Goal: Transaction & Acquisition: Purchase product/service

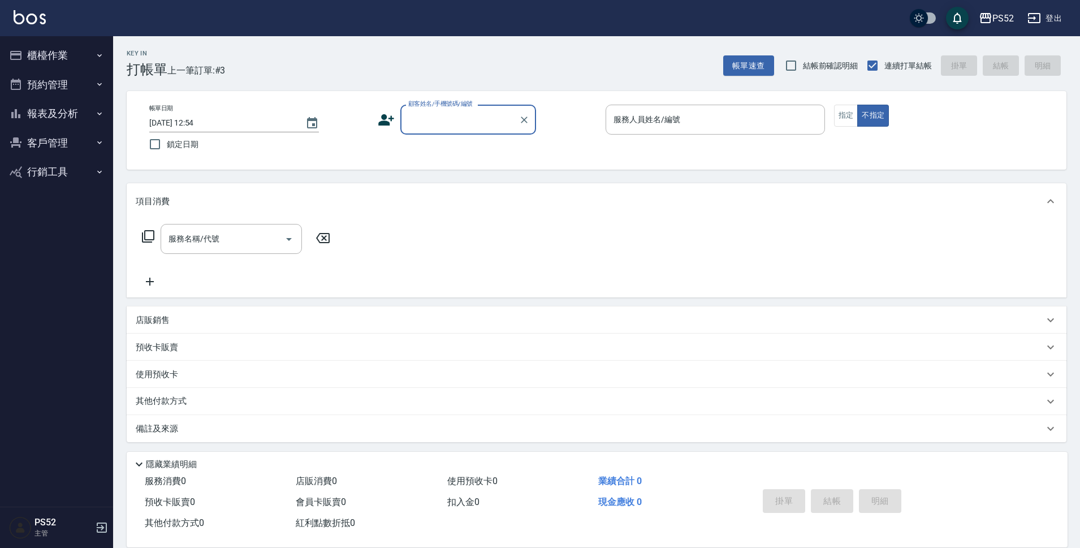
click at [45, 120] on button "報表及分析" at bounding box center [57, 113] width 104 height 29
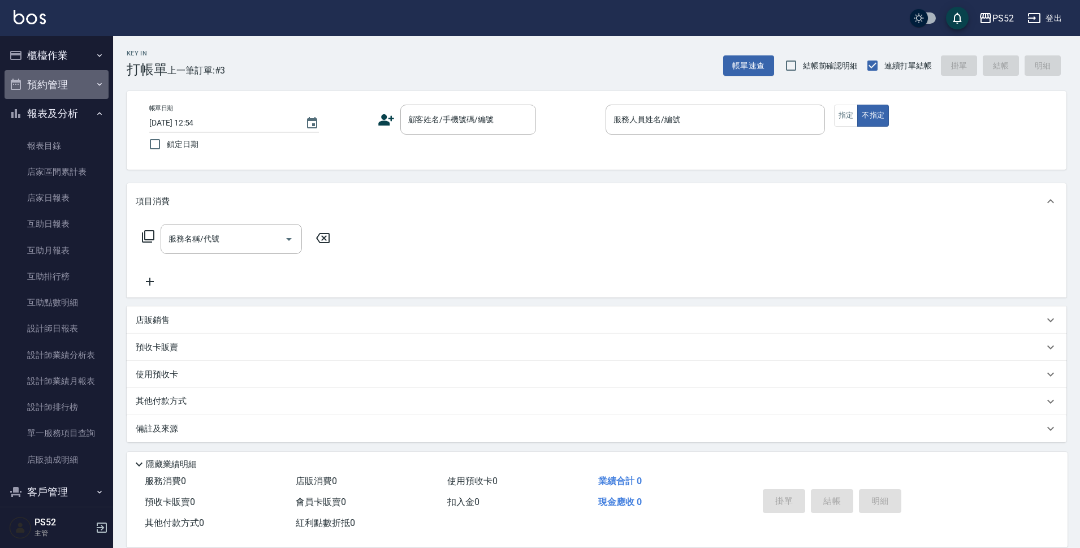
click at [76, 85] on button "預約管理" at bounding box center [57, 84] width 104 height 29
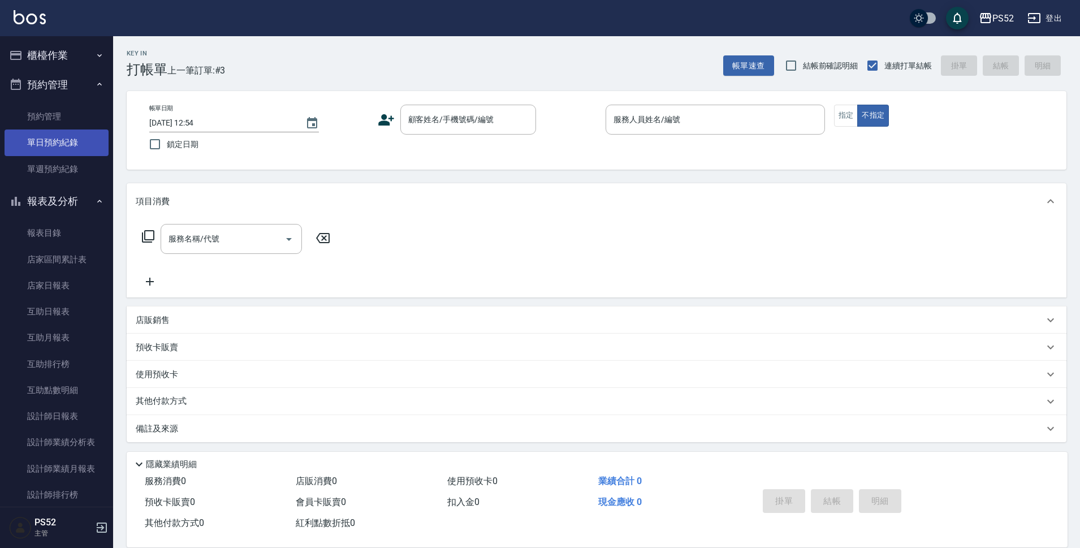
click at [80, 136] on link "單日預約紀錄" at bounding box center [57, 142] width 104 height 26
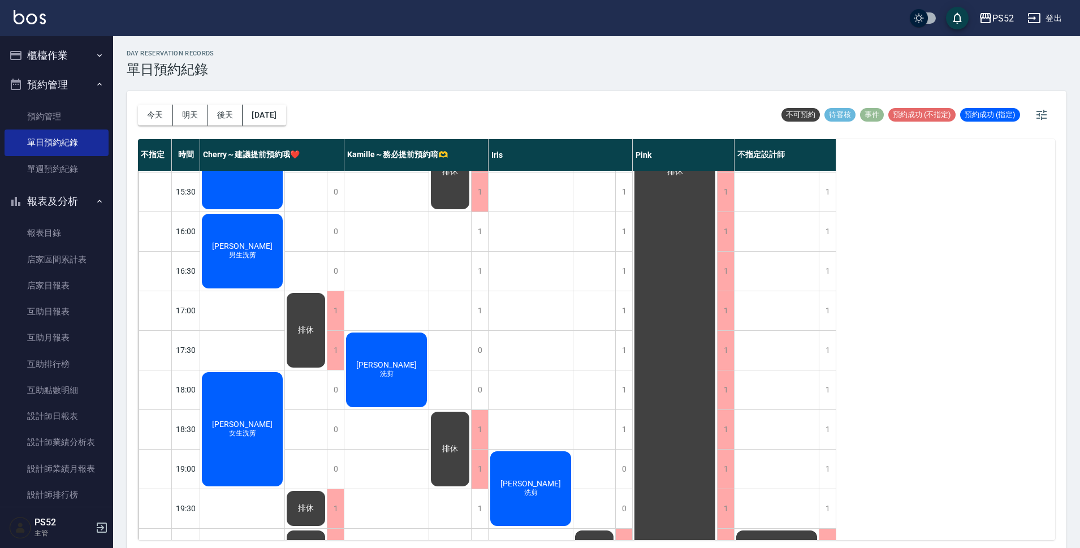
scroll to position [414, 0]
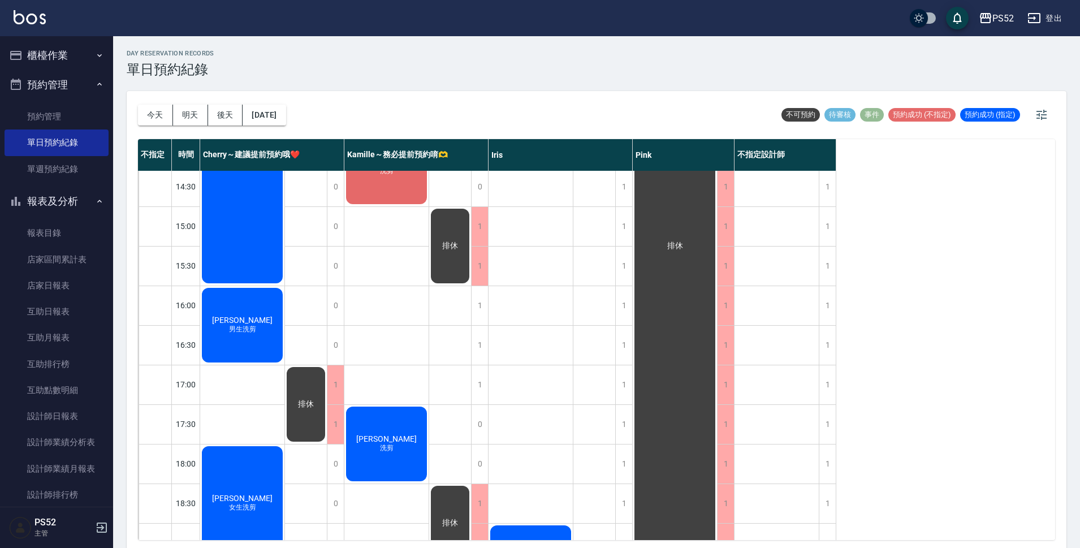
drag, startPoint x: 528, startPoint y: 165, endPoint x: 520, endPoint y: 163, distance: 8.2
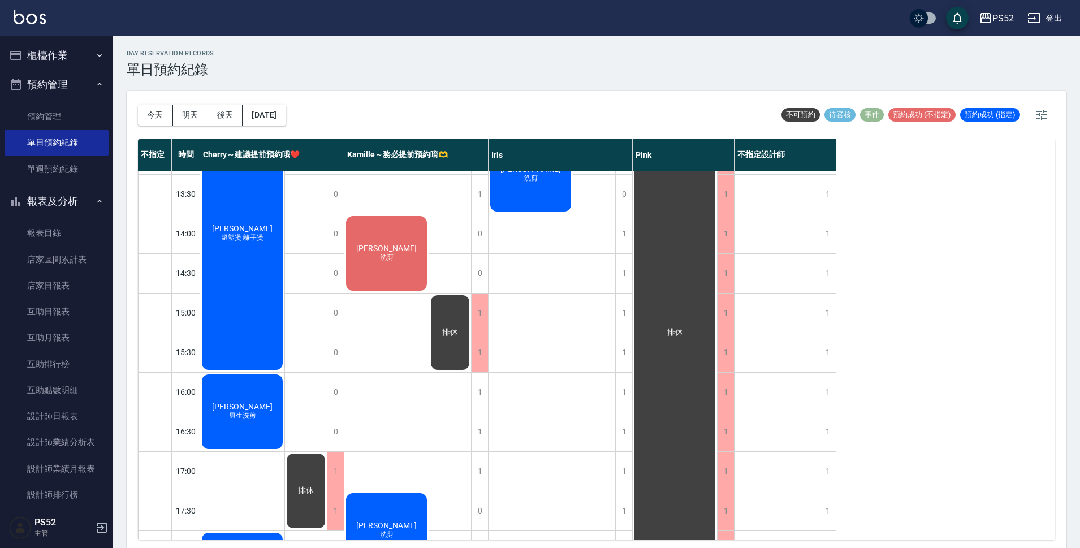
scroll to position [235, 0]
click at [94, 44] on button "櫃檯作業" at bounding box center [57, 55] width 104 height 29
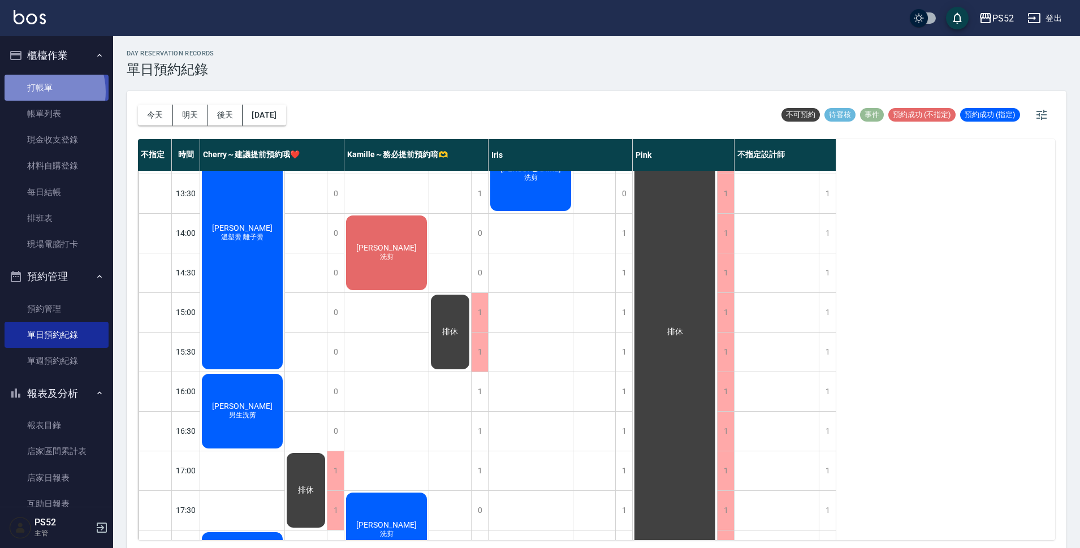
click at [37, 91] on link "打帳單" at bounding box center [57, 88] width 104 height 26
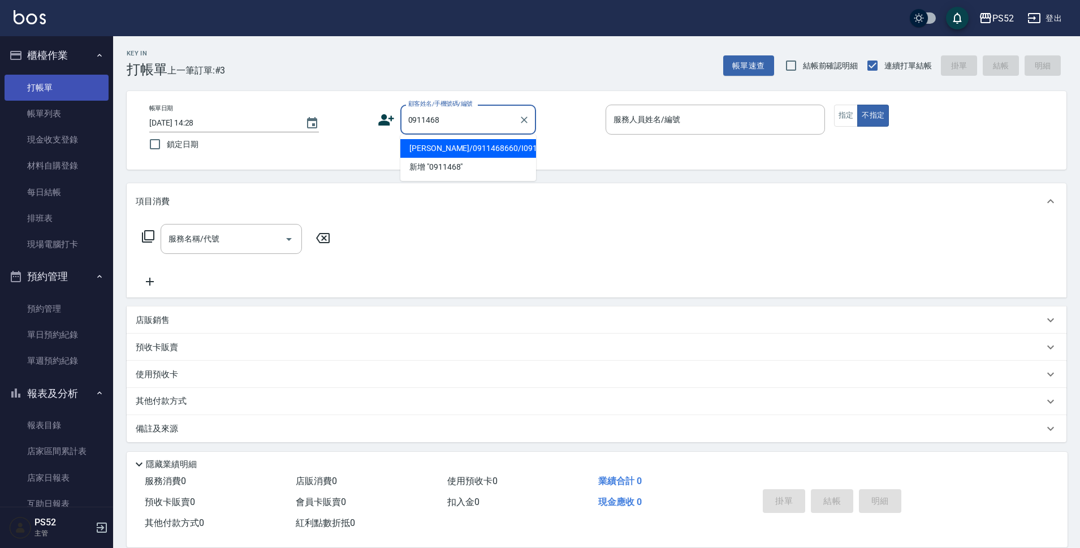
type input "[PERSON_NAME]/0911468660/I0911468660"
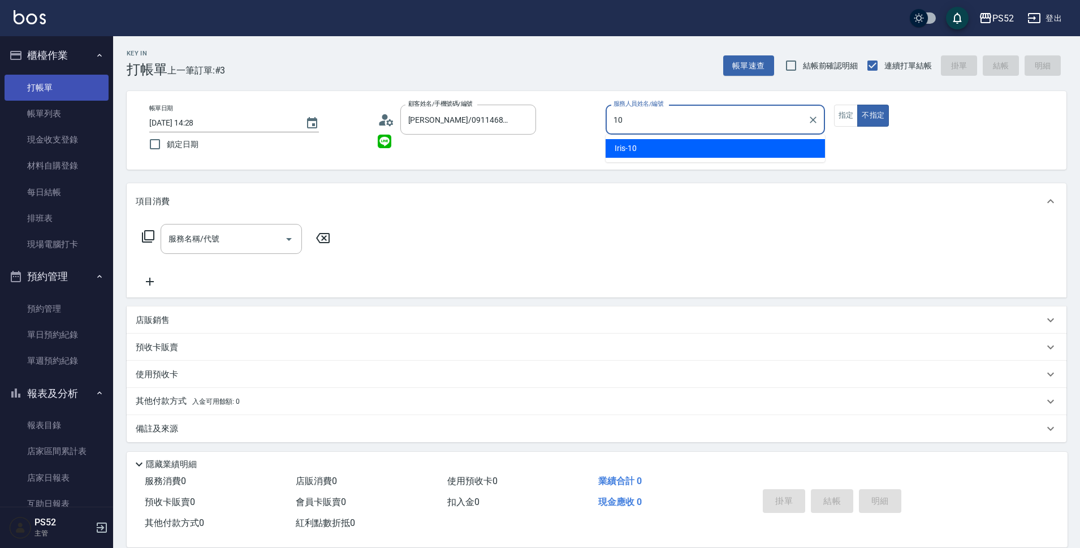
type input "Iris-10"
type button "false"
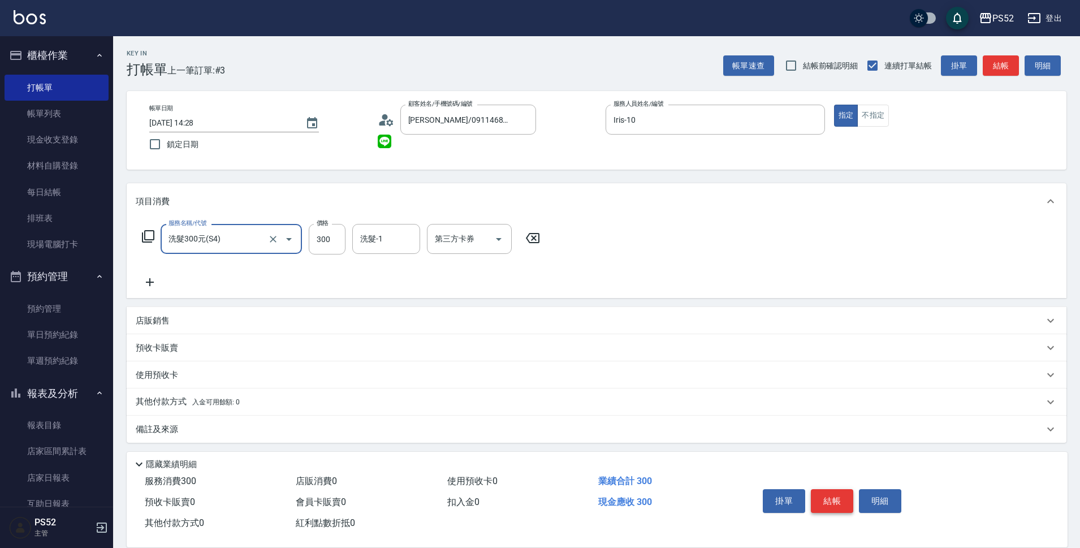
type input "洗髮300元(S4)"
click at [824, 503] on button "結帳" at bounding box center [832, 501] width 42 height 24
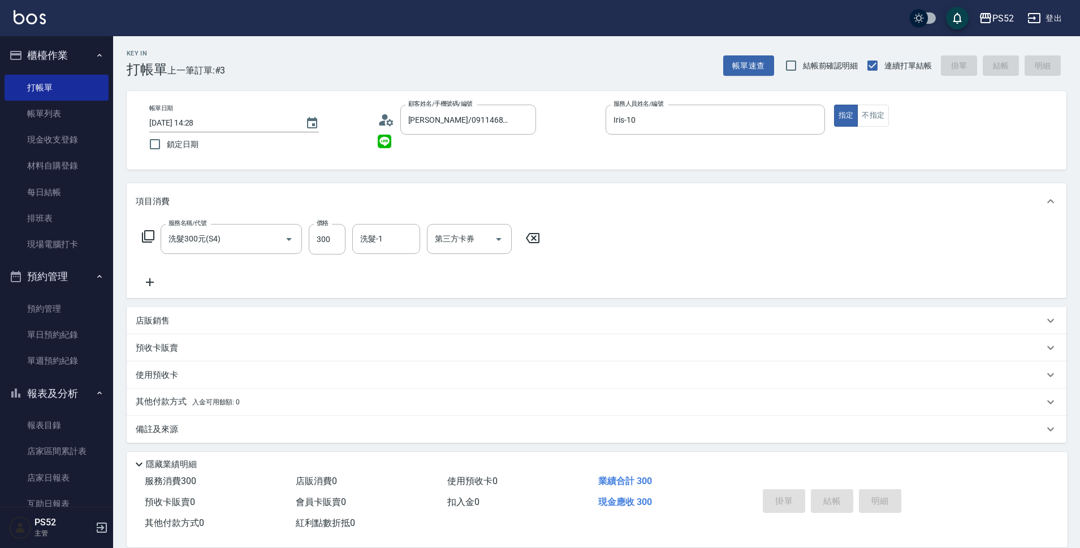
type input "[DATE] 14:29"
